Goal: Find specific page/section: Find specific page/section

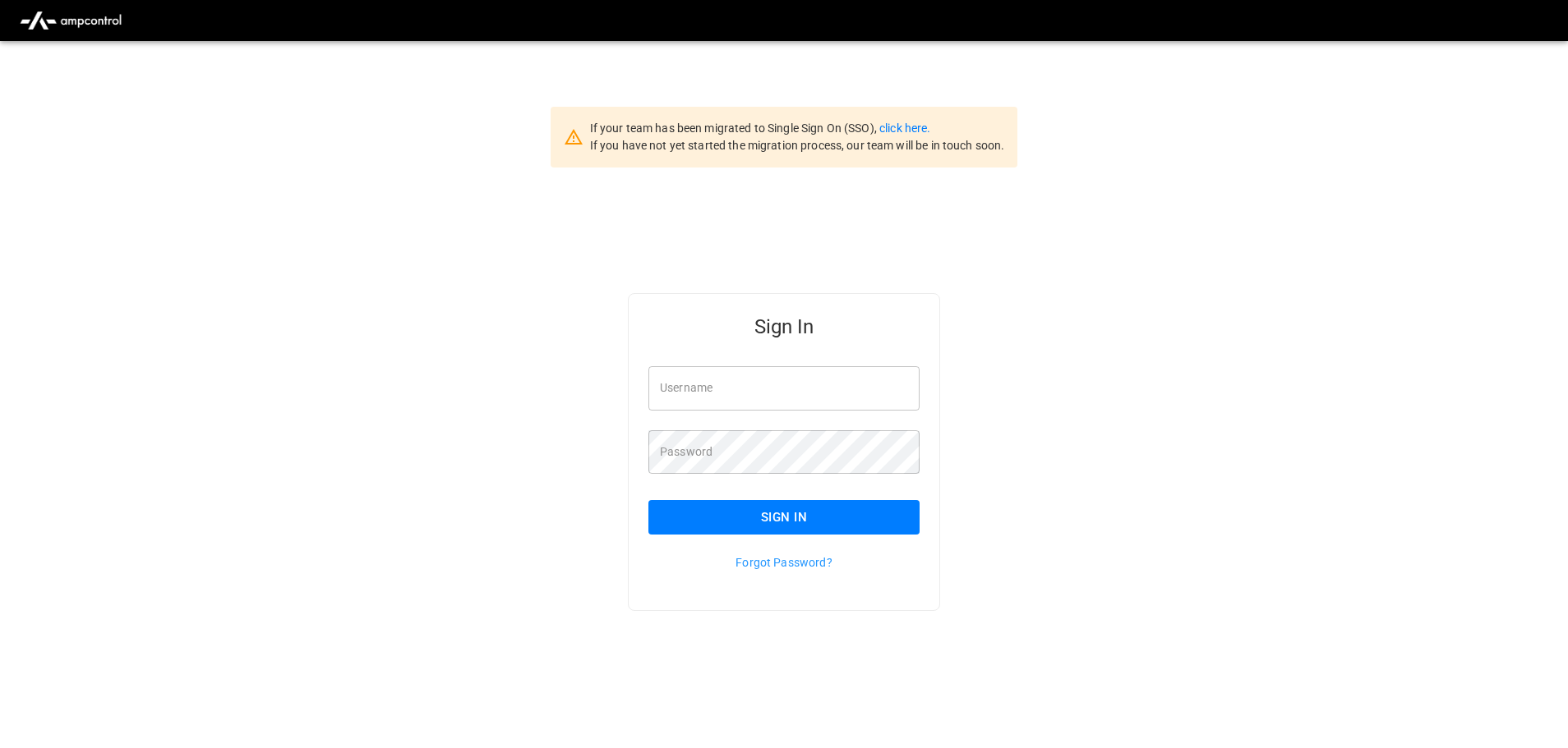
type input "**********"
click at [789, 386] on input "**********" at bounding box center [784, 388] width 271 height 44
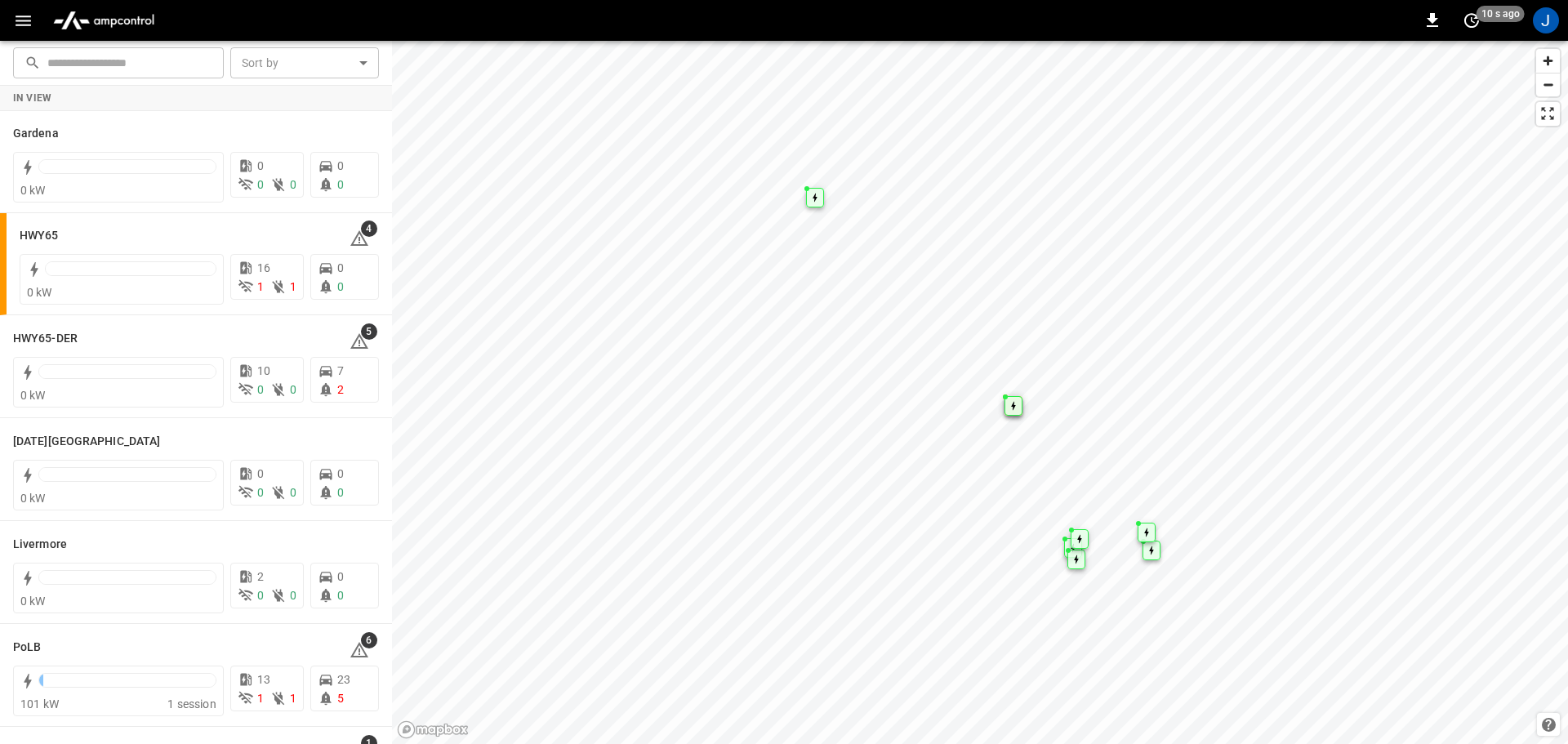
click at [24, 19] on icon "button" at bounding box center [23, 21] width 16 height 11
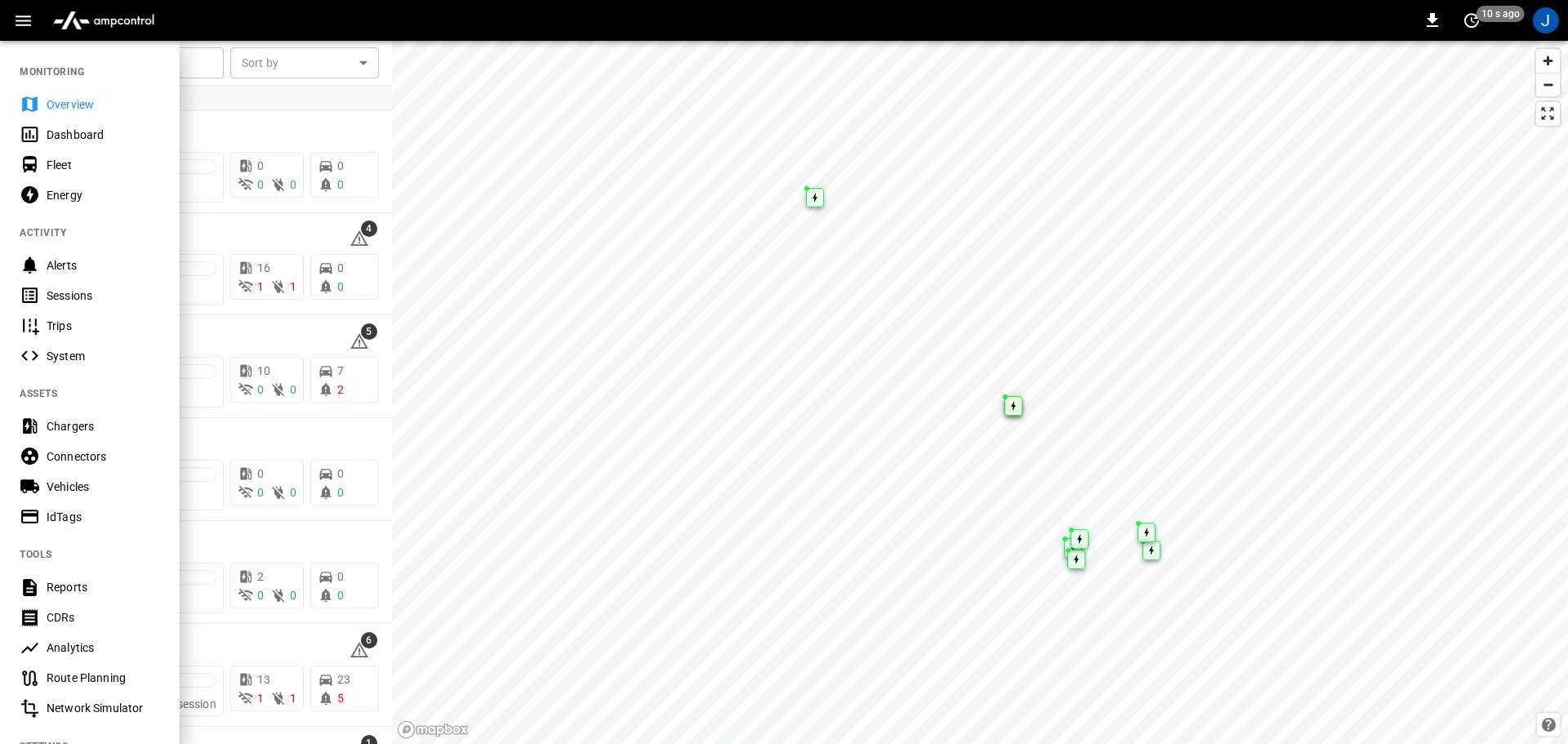
click at [83, 133] on div "Dashboard" at bounding box center [104, 135] width 114 height 17
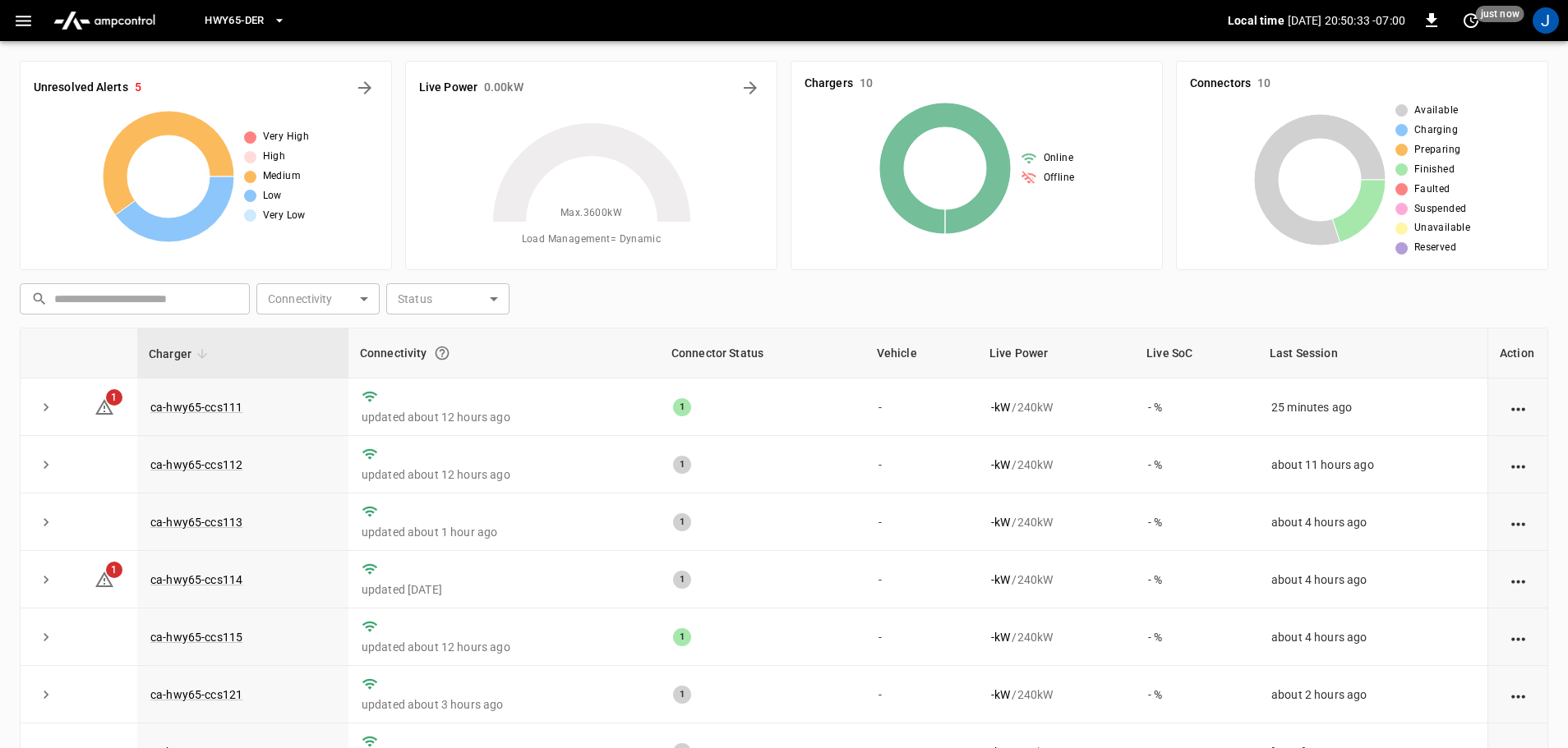
click at [19, 20] on icon "button" at bounding box center [24, 21] width 16 height 11
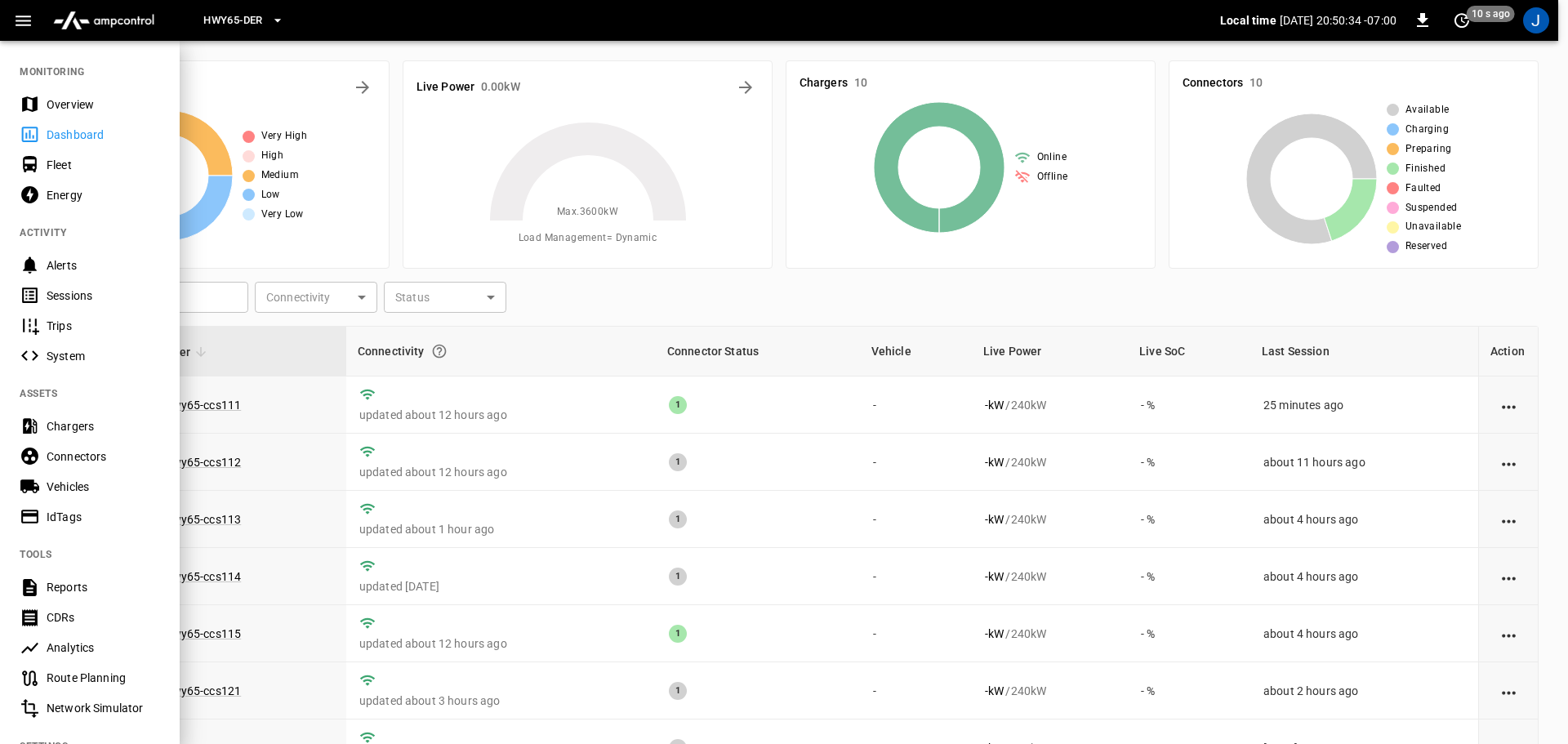
click at [93, 136] on div "Dashboard" at bounding box center [104, 135] width 114 height 17
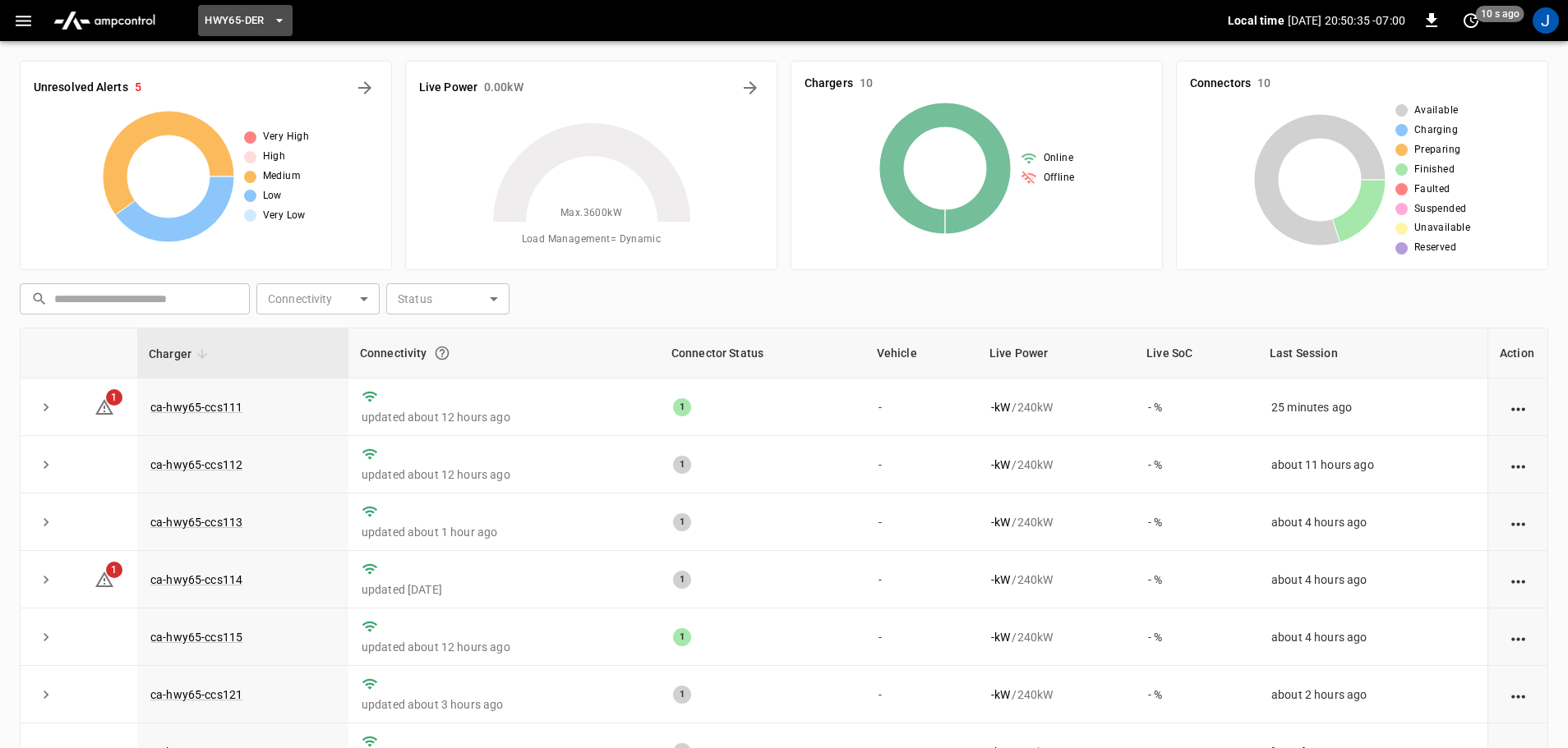
click at [281, 19] on icon "button" at bounding box center [279, 21] width 17 height 17
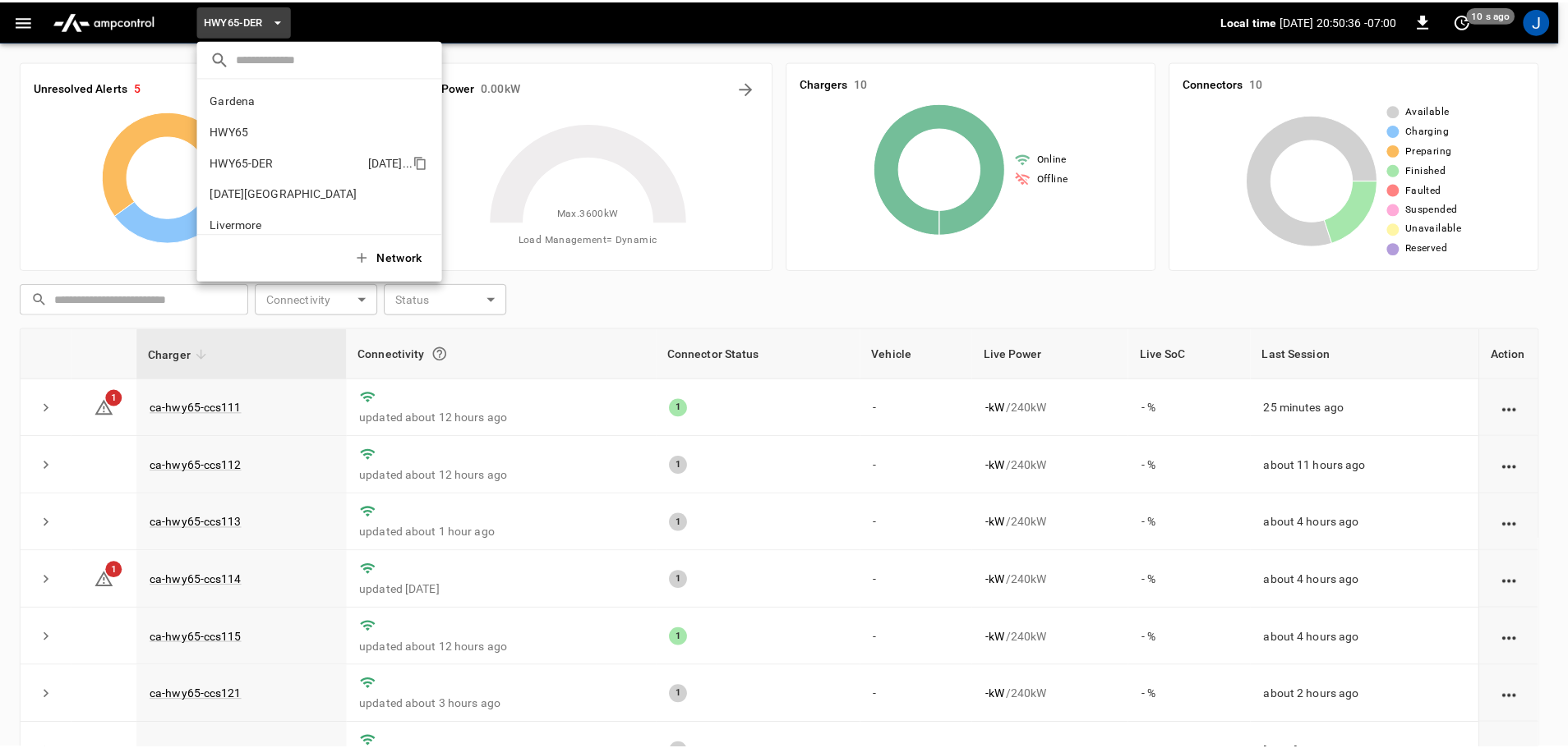
scroll to position [57, 0]
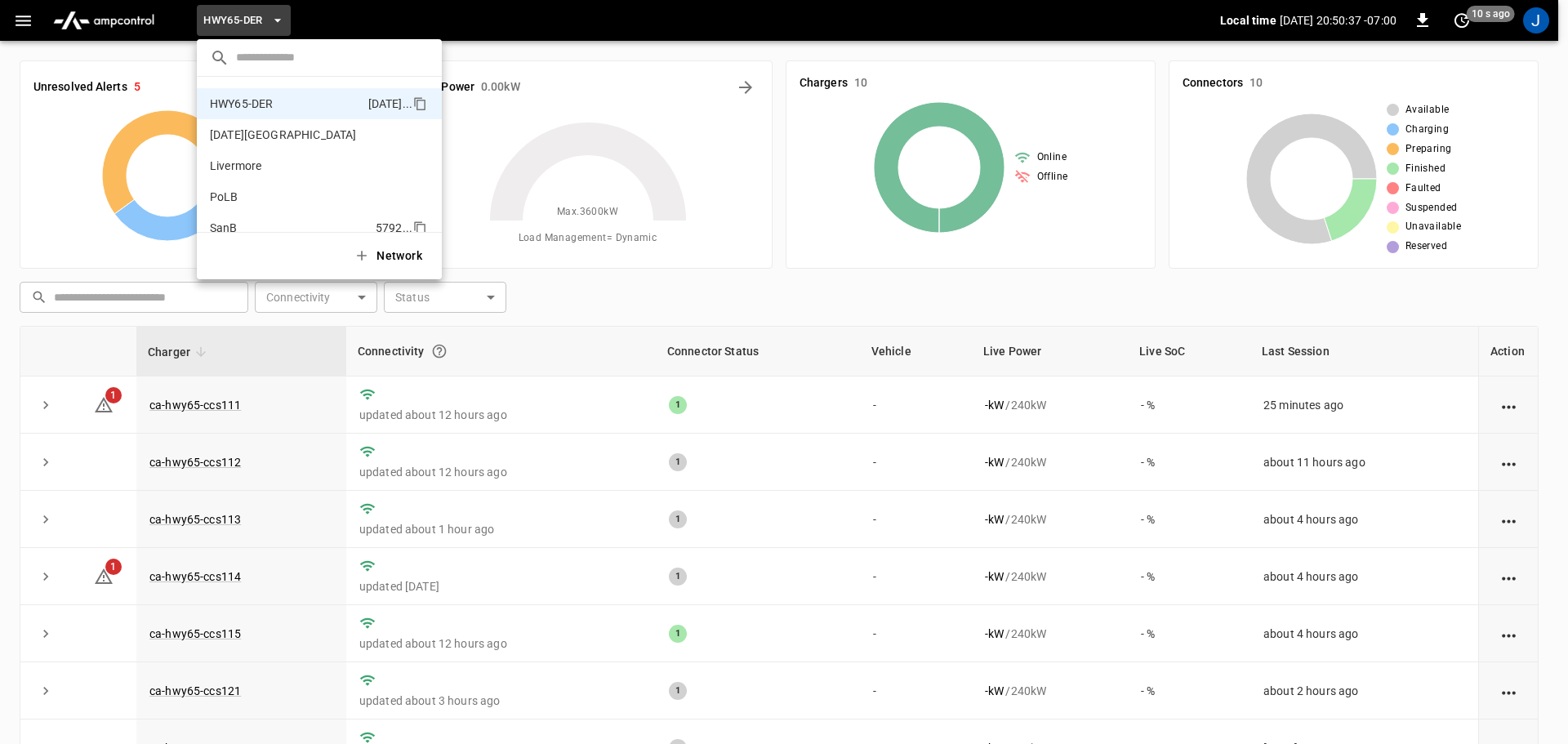
click at [225, 226] on p "SanB" at bounding box center [290, 228] width 159 height 17
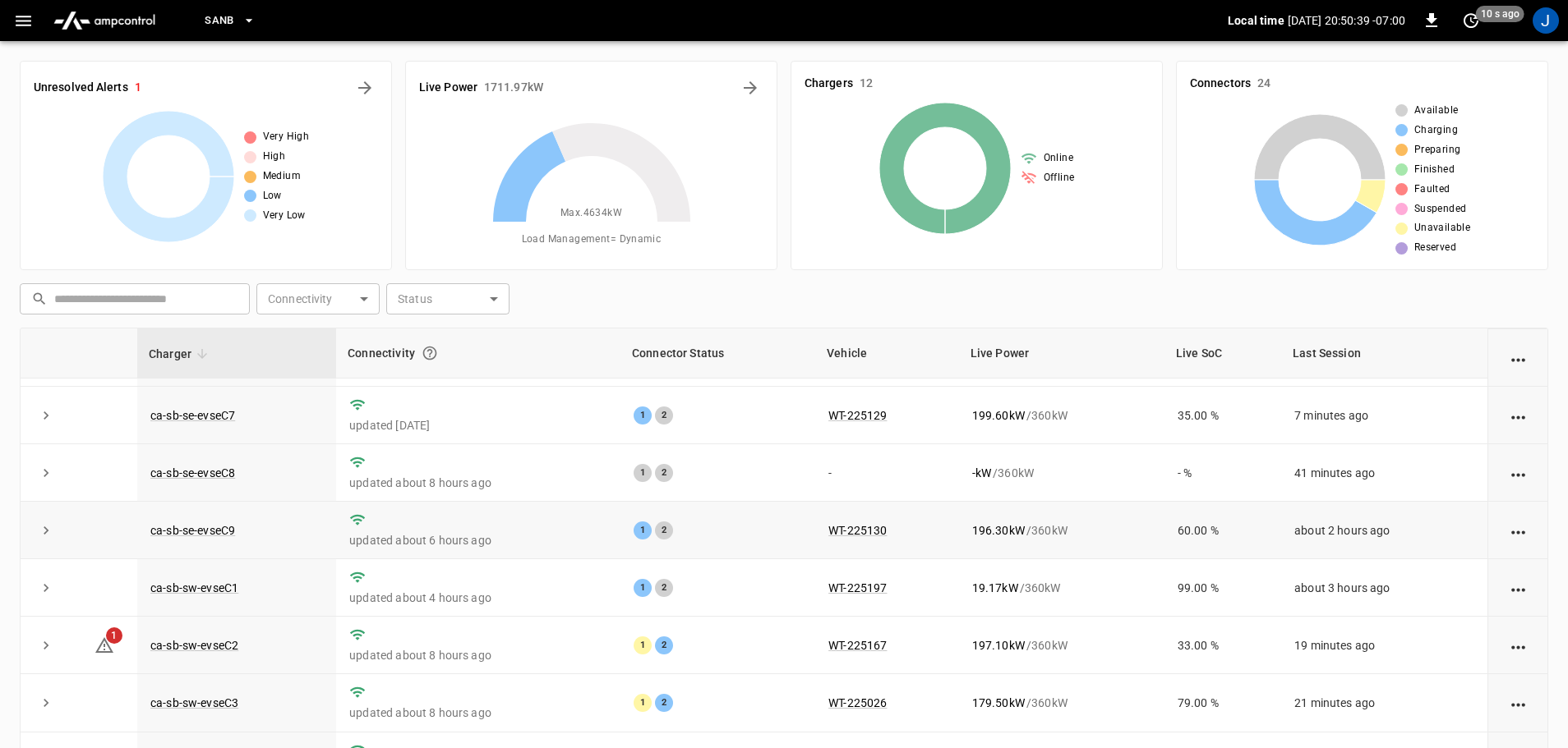
scroll to position [0, 0]
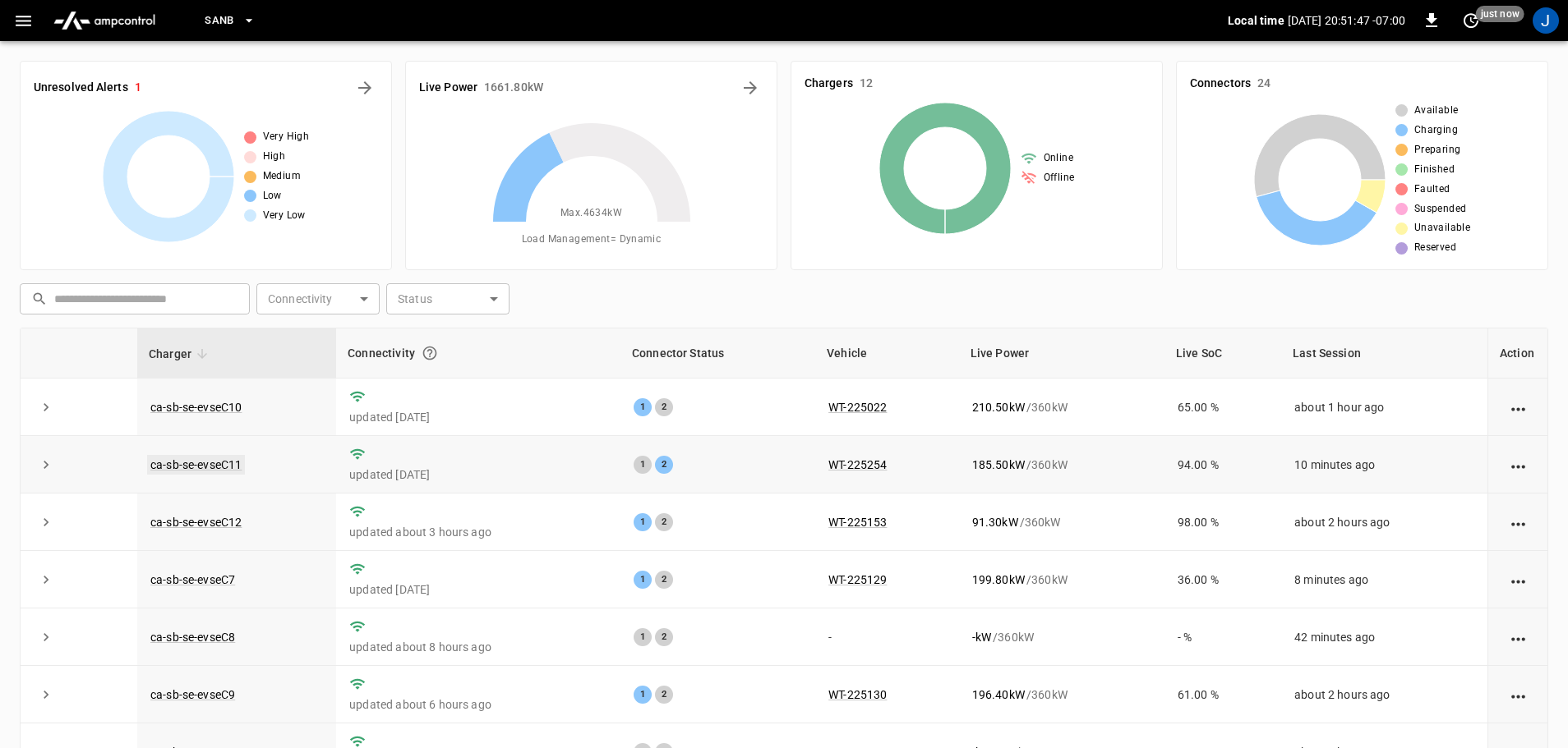
click at [193, 464] on link "ca-sb-se-evseC11" at bounding box center [196, 464] width 98 height 19
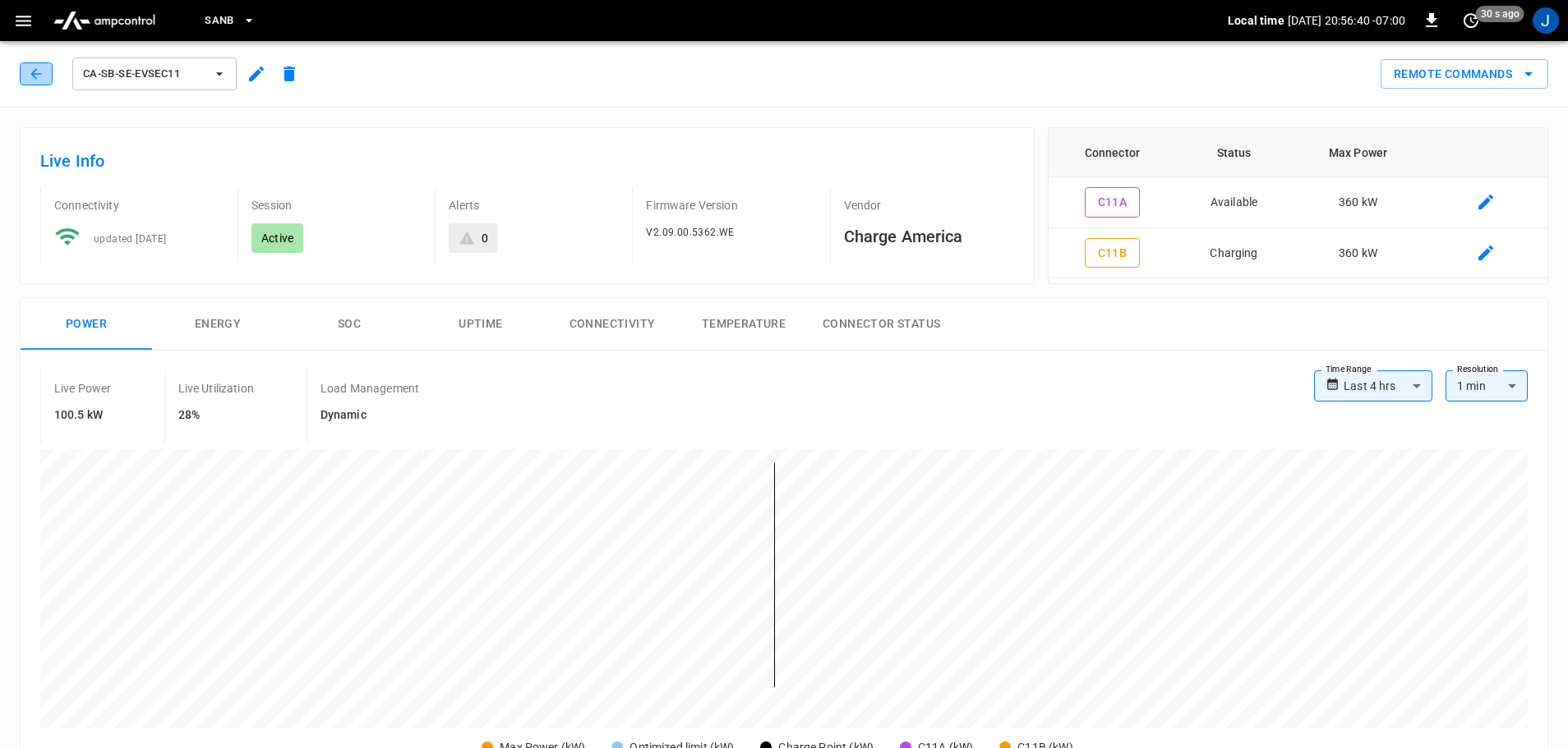
click at [45, 71] on button "button" at bounding box center [35, 73] width 33 height 23
